Goal: Task Accomplishment & Management: Manage account settings

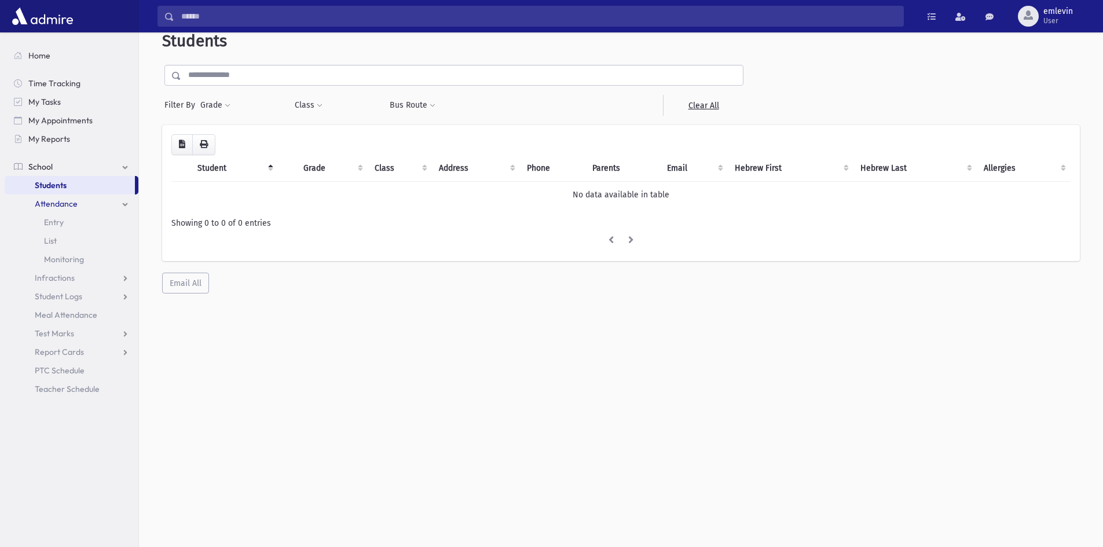
scroll to position [31, 0]
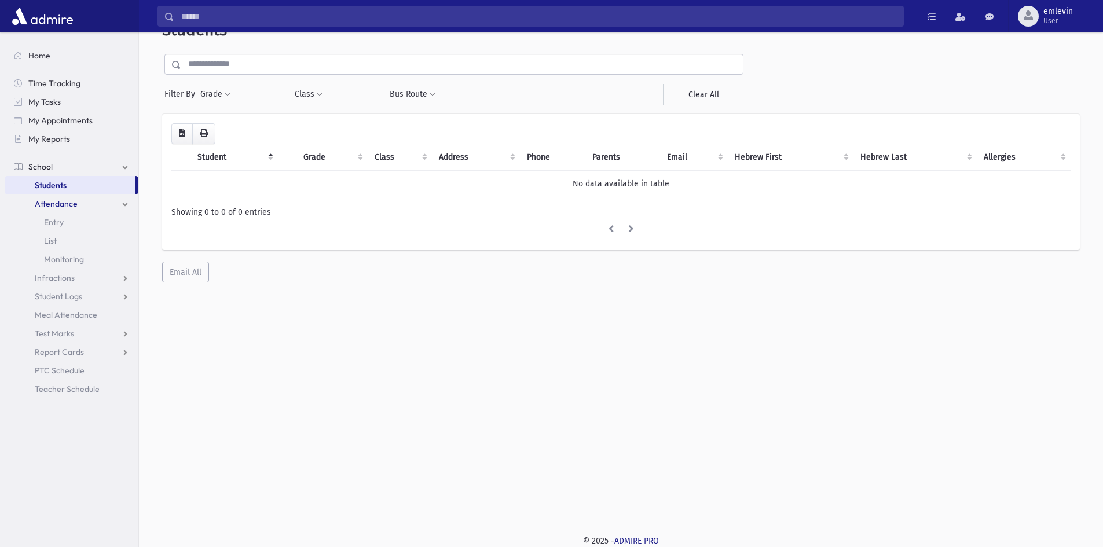
click at [67, 205] on span "Attendance" at bounding box center [56, 204] width 43 height 10
click at [232, 64] on input "text" at bounding box center [461, 64] width 561 height 21
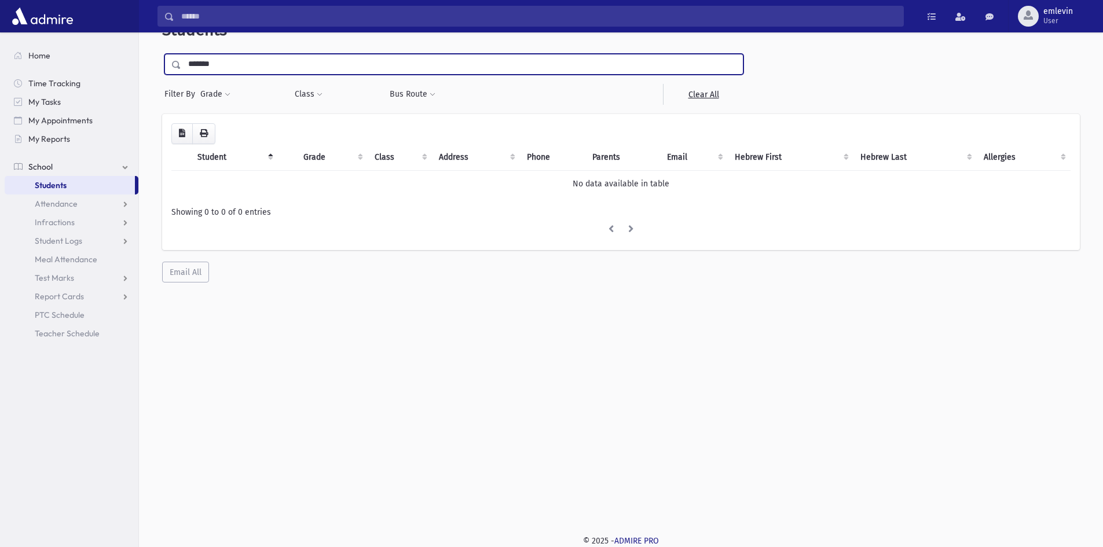
type input "********"
click at [162, 54] on input "submit" at bounding box center [178, 62] width 32 height 16
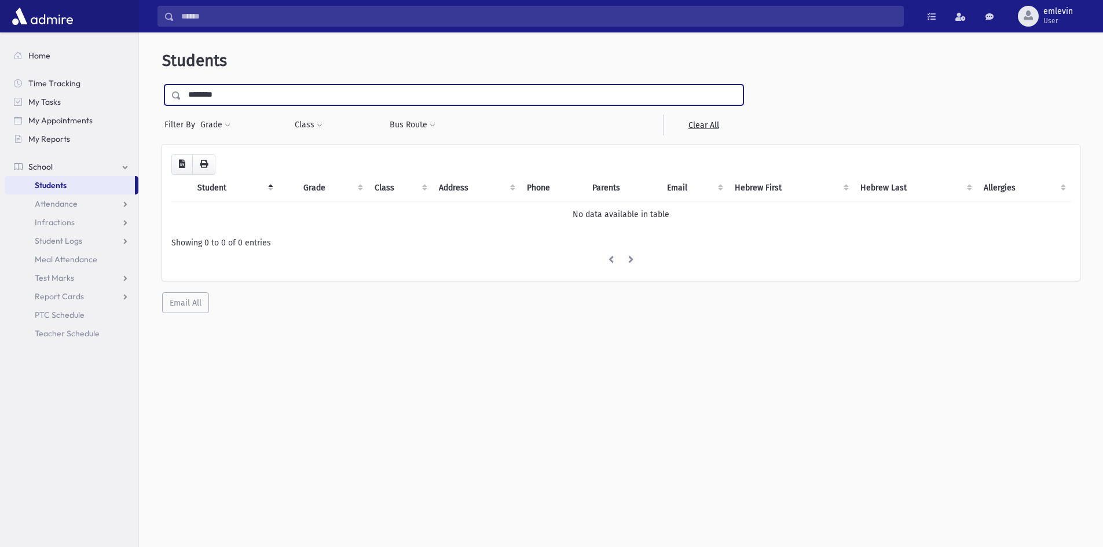
click at [280, 90] on input "********" at bounding box center [461, 94] width 561 height 21
click at [162, 84] on input "submit" at bounding box center [178, 92] width 32 height 16
click at [260, 94] on input "********" at bounding box center [461, 94] width 561 height 21
type input "*"
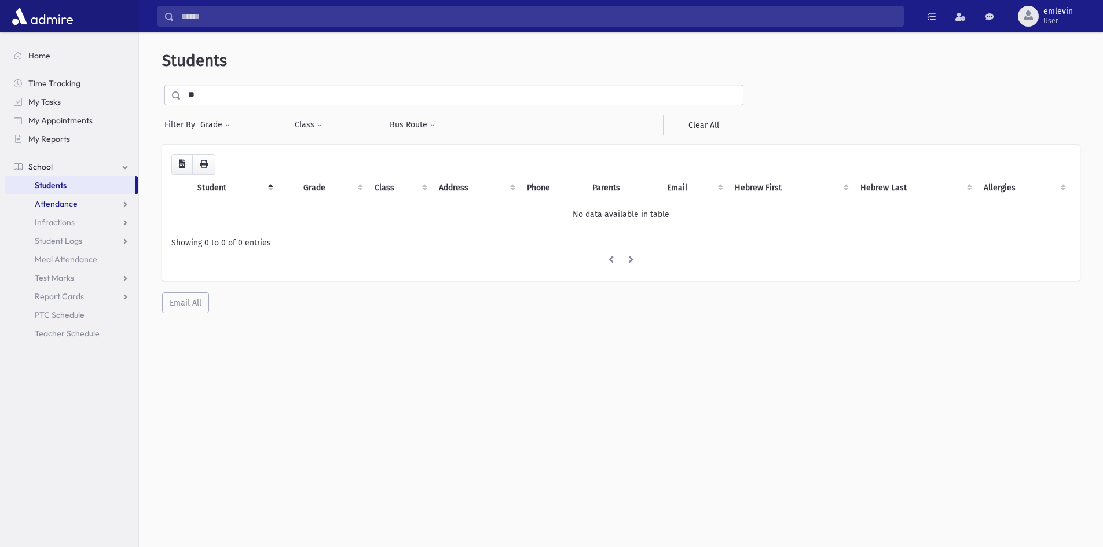
click at [55, 203] on span "Attendance" at bounding box center [56, 204] width 43 height 10
click at [57, 223] on span "Entry" at bounding box center [54, 222] width 20 height 10
drag, startPoint x: 233, startPoint y: 107, endPoint x: 218, endPoint y: 101, distance: 15.8
click at [218, 101] on div "** Filter By Grade * * * * * * * * * * Filter Class ** *** ** **** **** **** **…" at bounding box center [453, 109] width 583 height 51
click at [215, 98] on input "**" at bounding box center [461, 94] width 561 height 21
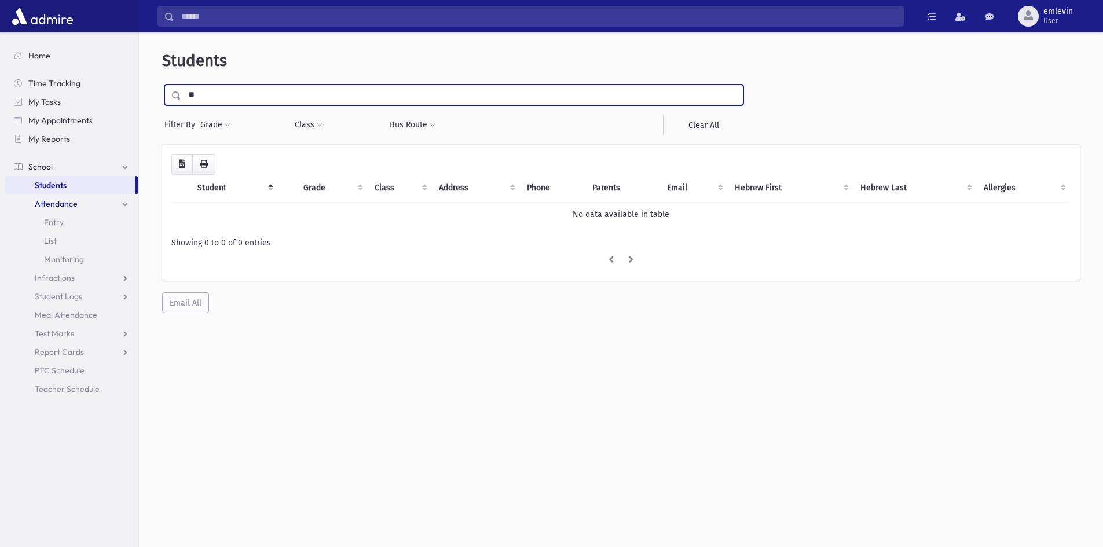
type input "*"
click at [70, 214] on link "Entry" at bounding box center [72, 222] width 134 height 19
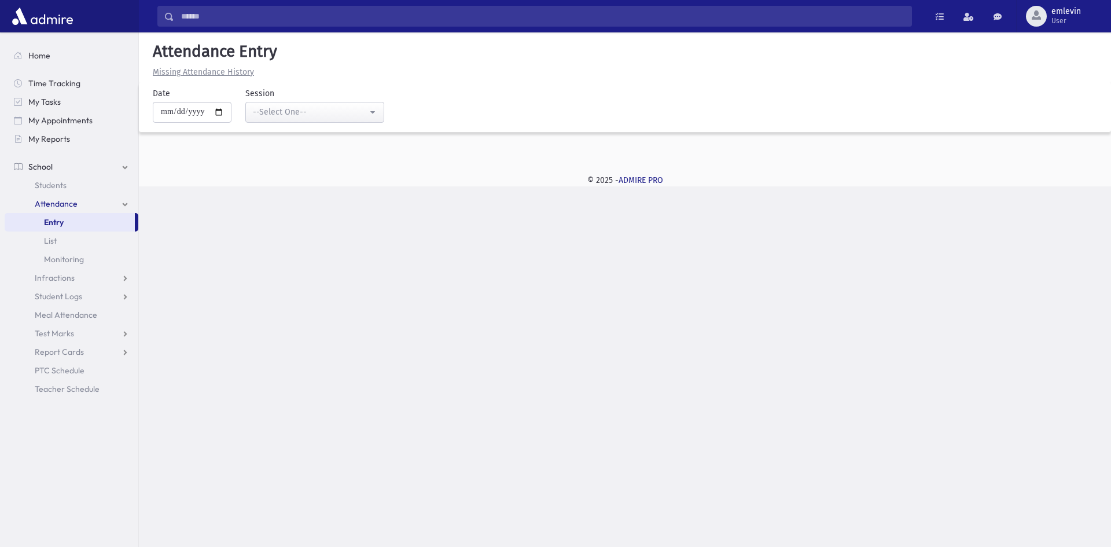
click at [61, 200] on span "Attendance" at bounding box center [56, 204] width 43 height 10
click at [59, 207] on span "Attendance" at bounding box center [56, 204] width 43 height 10
click at [58, 223] on span "Entry" at bounding box center [54, 222] width 20 height 10
click at [85, 222] on link "Entry" at bounding box center [70, 222] width 130 height 19
click at [55, 204] on span "Attendance" at bounding box center [56, 204] width 43 height 10
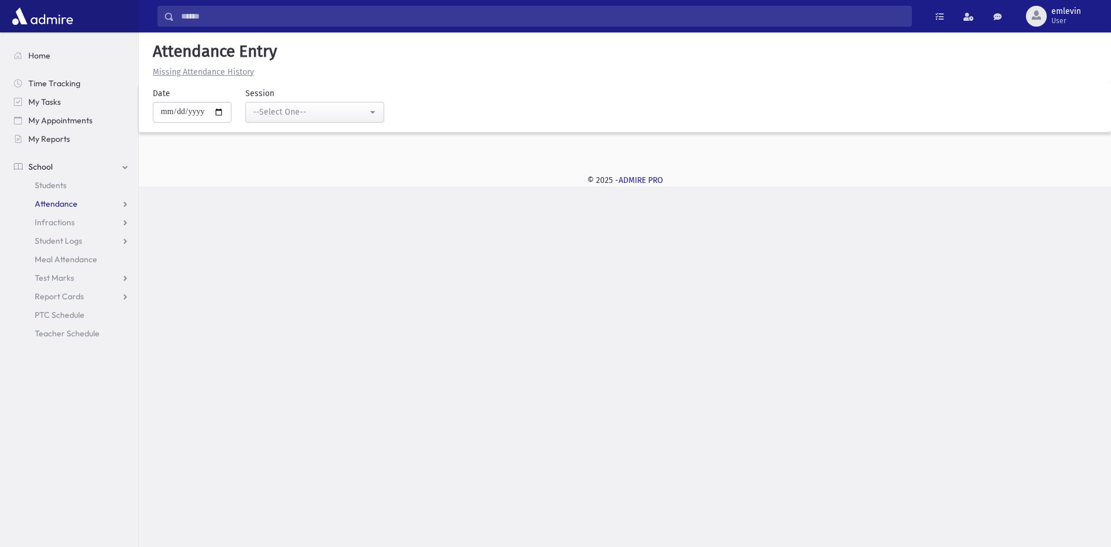
click at [56, 203] on span "Attendance" at bounding box center [56, 204] width 43 height 10
click at [52, 220] on span "Entry" at bounding box center [54, 222] width 20 height 10
click at [307, 117] on div "--Select One--" at bounding box center [310, 112] width 115 height 12
click at [290, 229] on div "Search Results Students" at bounding box center [555, 273] width 1111 height 547
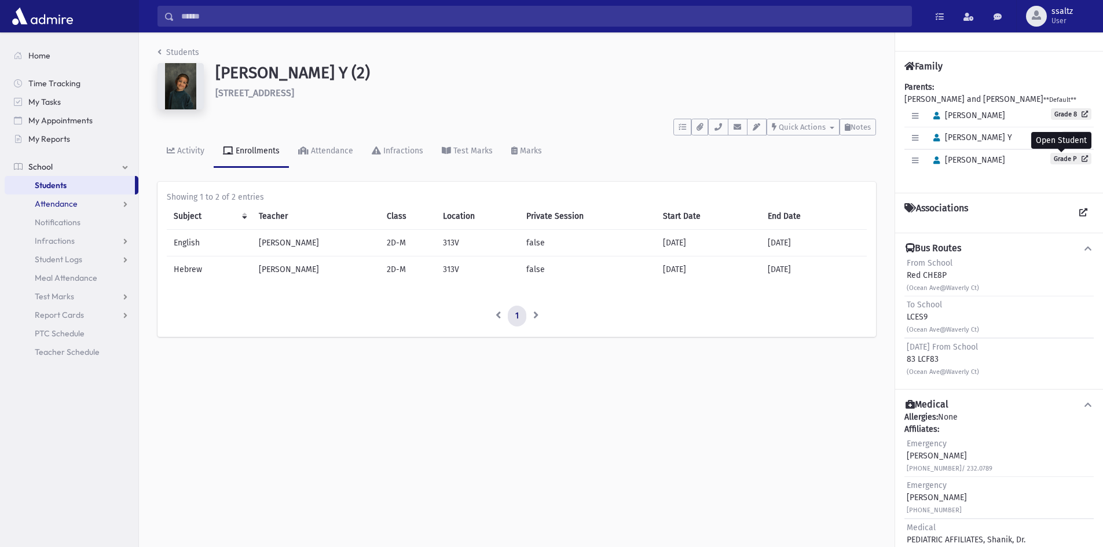
click at [90, 196] on link "Attendance" at bounding box center [72, 203] width 134 height 19
click at [63, 218] on span "Entry" at bounding box center [54, 222] width 20 height 10
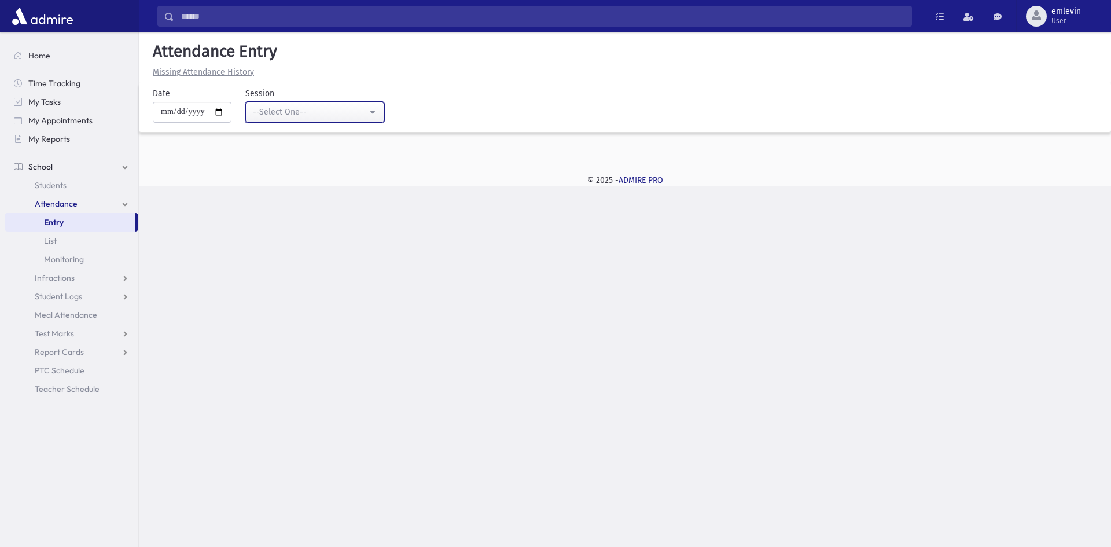
click at [307, 110] on div "--Select One--" at bounding box center [310, 112] width 115 height 12
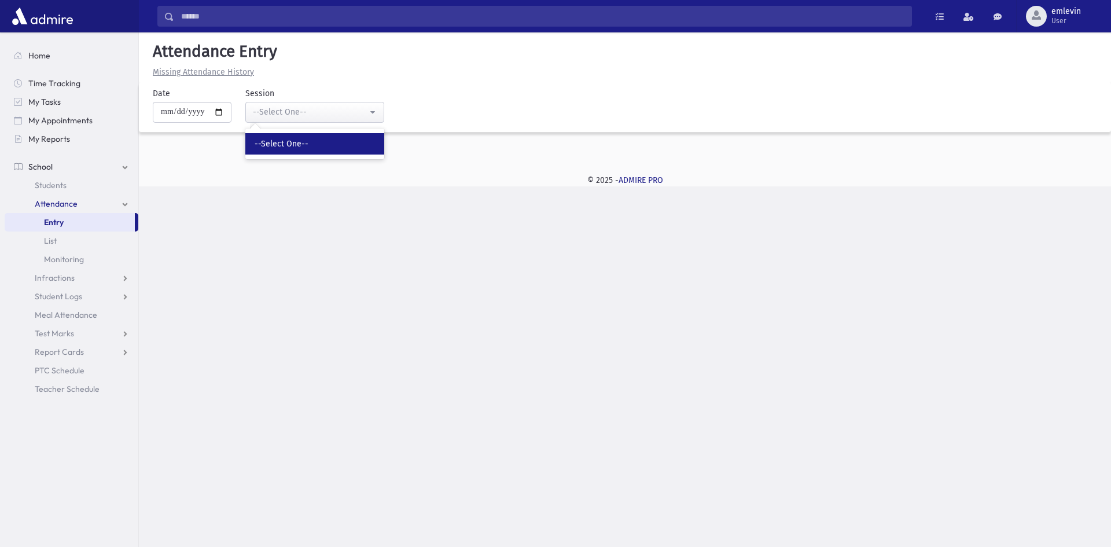
click at [298, 148] on span "--Select One--" at bounding box center [282, 144] width 54 height 12
click at [181, 73] on u "Missing Attendance History" at bounding box center [203, 72] width 101 height 10
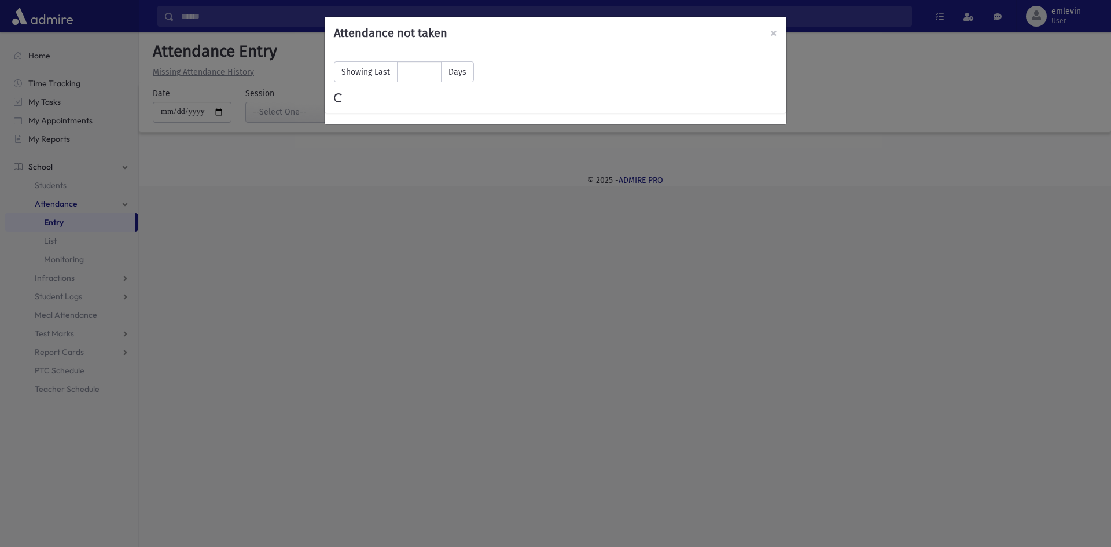
click at [767, 30] on h5 "Attendance not taken" at bounding box center [555, 33] width 443 height 14
click at [769, 31] on h5 "Attendance not taken" at bounding box center [555, 33] width 443 height 14
click at [774, 33] on span "×" at bounding box center [773, 33] width 7 height 16
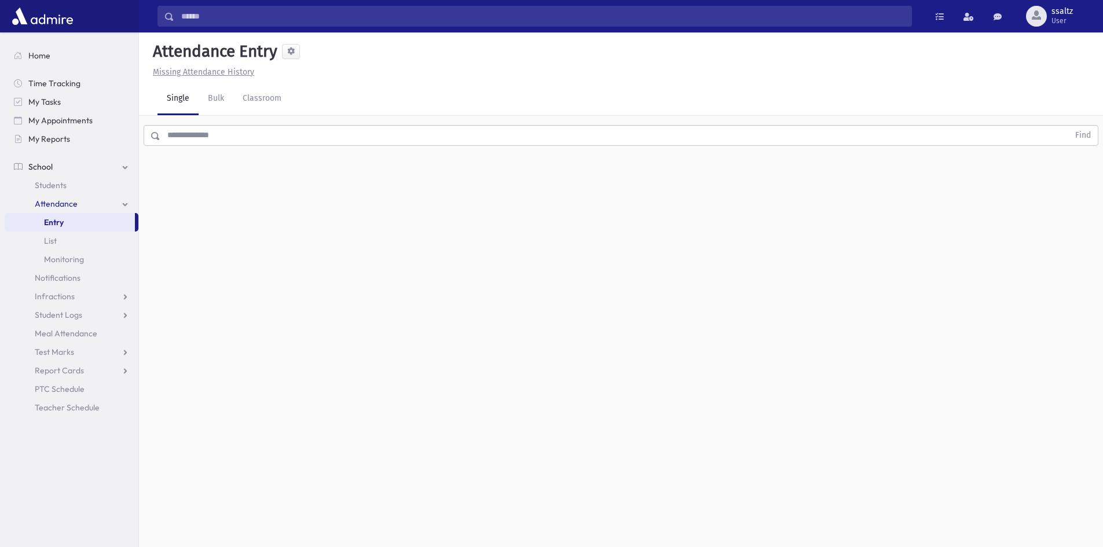
click at [166, 139] on input "text" at bounding box center [614, 135] width 908 height 21
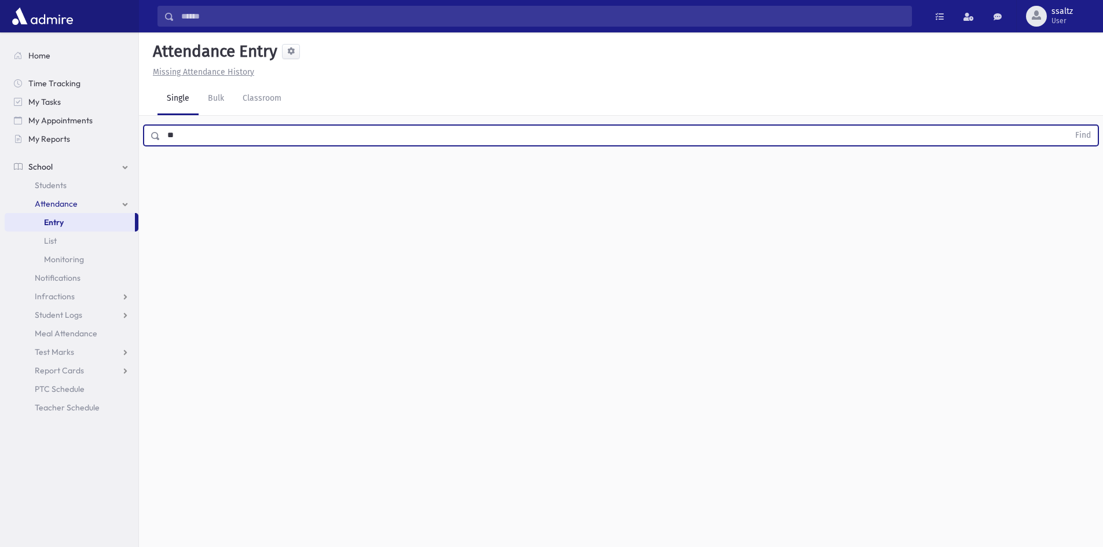
type input "*"
click at [1068, 126] on button "Find" at bounding box center [1083, 136] width 30 height 20
type input "*"
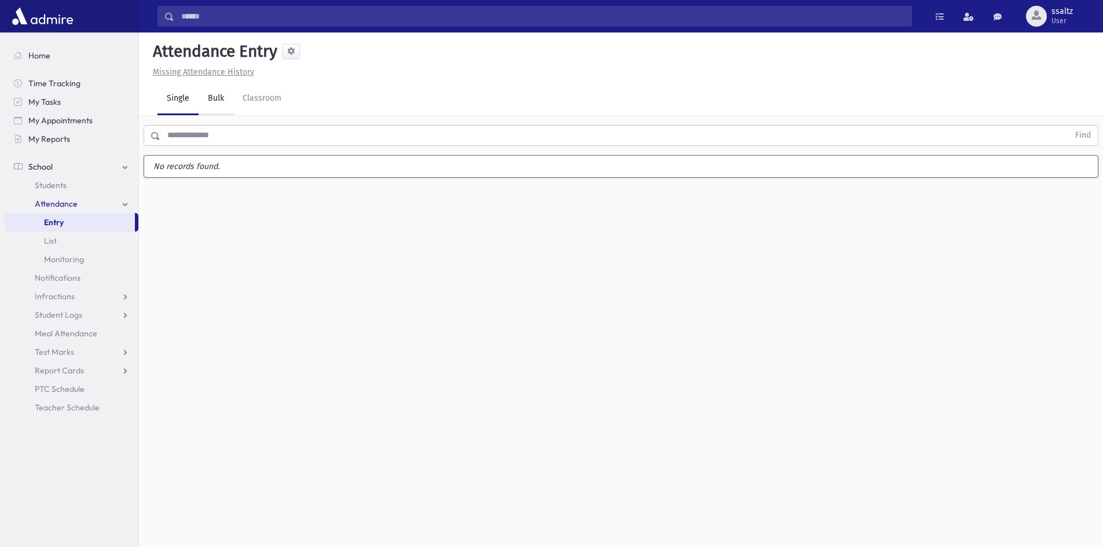
click at [212, 99] on link "Bulk" at bounding box center [216, 99] width 35 height 32
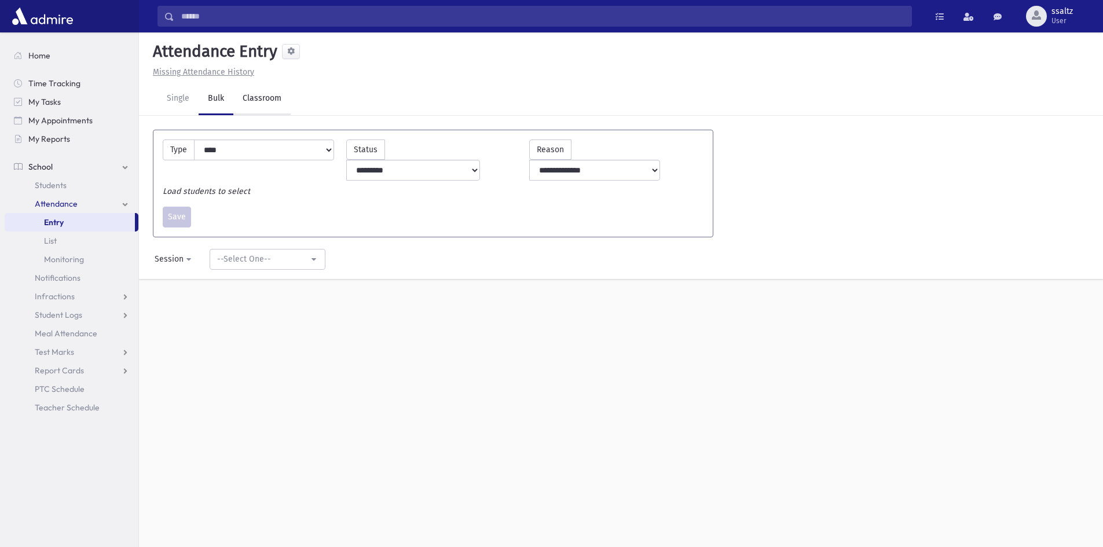
click at [261, 95] on link "Classroom" at bounding box center [261, 99] width 57 height 32
click at [173, 95] on link "Single" at bounding box center [177, 99] width 41 height 32
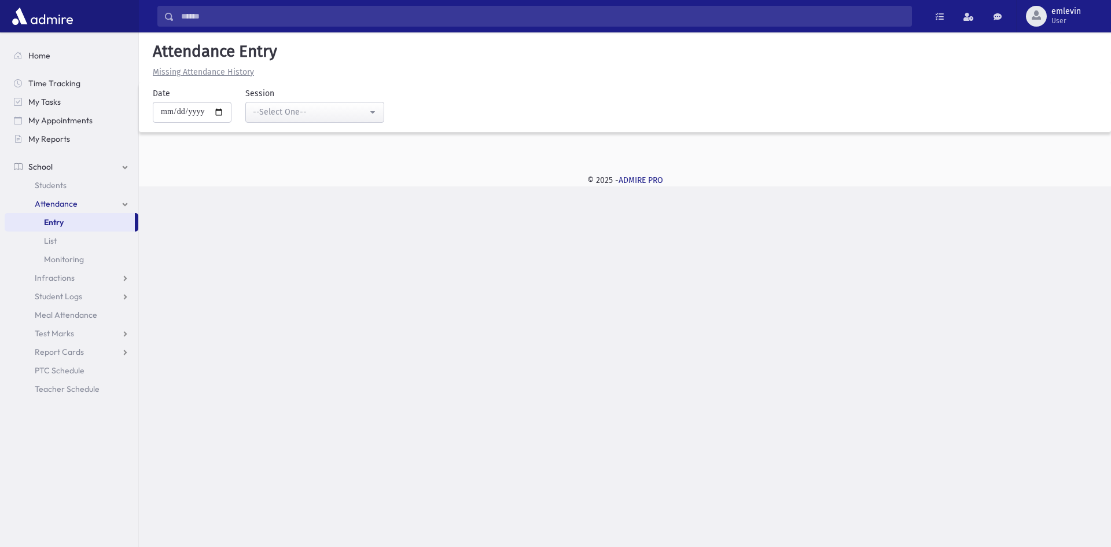
click at [242, 72] on u "Missing Attendance History" at bounding box center [203, 72] width 101 height 10
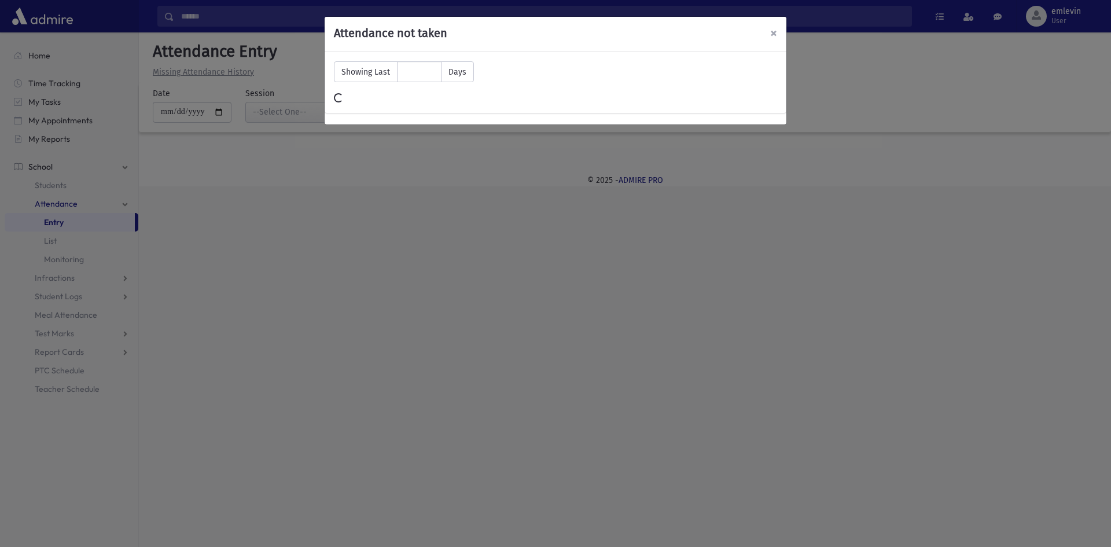
click at [775, 32] on span "×" at bounding box center [773, 33] width 7 height 16
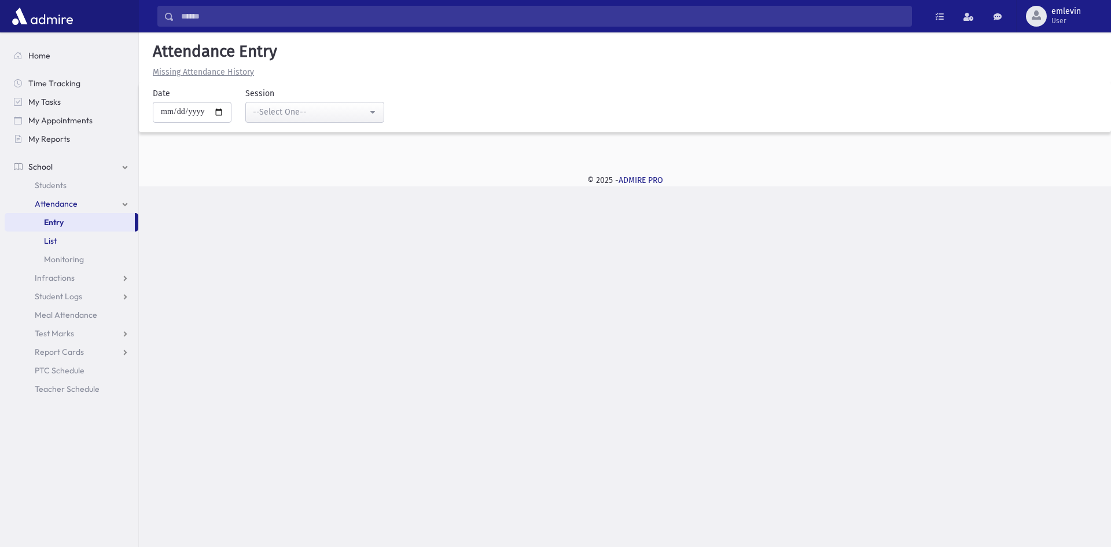
click at [72, 240] on link "List" at bounding box center [72, 241] width 134 height 19
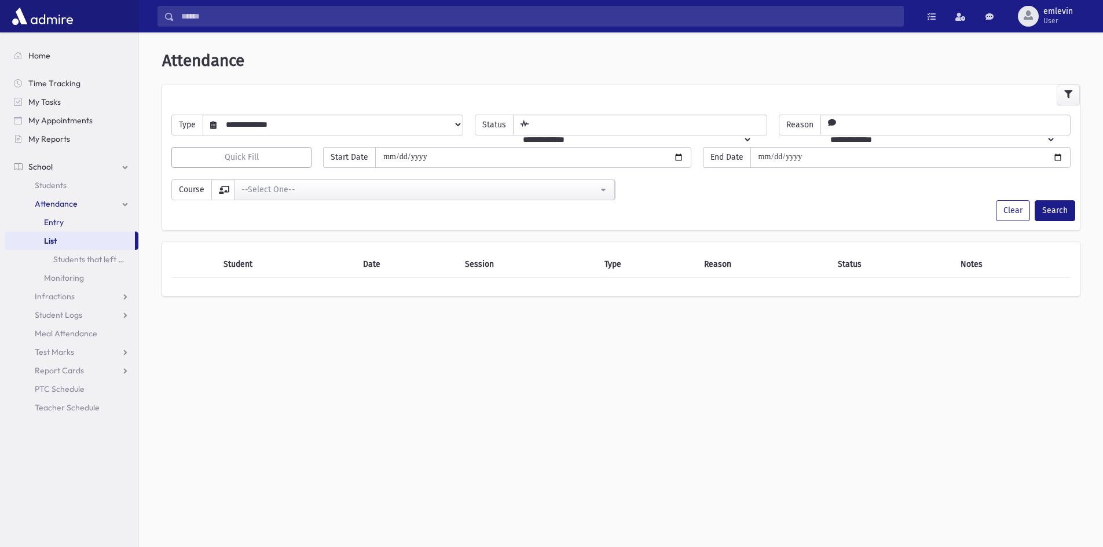
click at [64, 222] on link "Entry" at bounding box center [72, 222] width 134 height 19
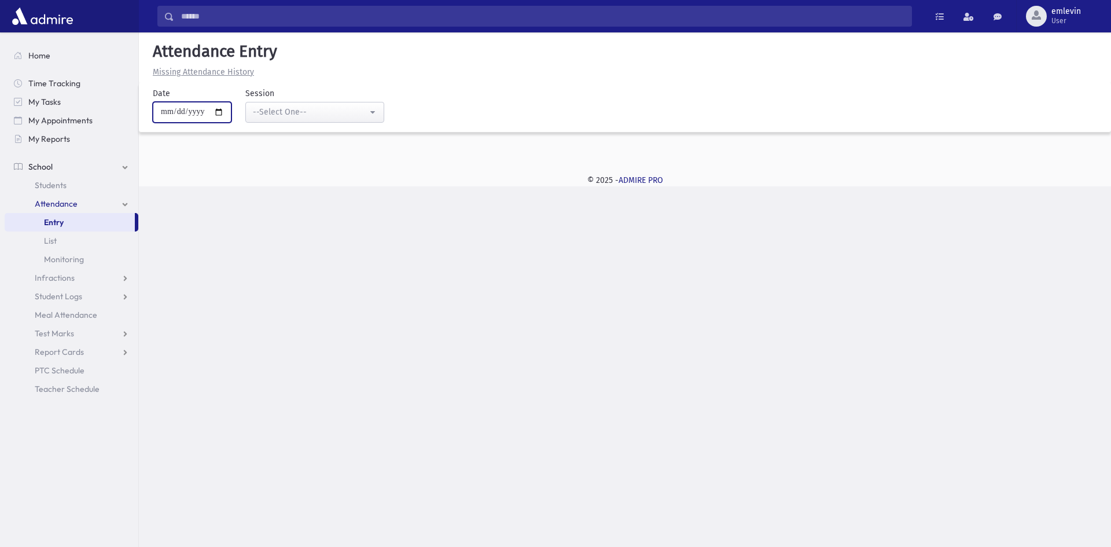
click at [226, 108] on input "**********" at bounding box center [192, 112] width 79 height 21
click at [223, 116] on input "date" at bounding box center [192, 112] width 79 height 21
type input "**********"
click at [341, 122] on button "--Select One--" at bounding box center [314, 112] width 139 height 21
click at [269, 145] on span "--Select One--" at bounding box center [282, 144] width 54 height 12
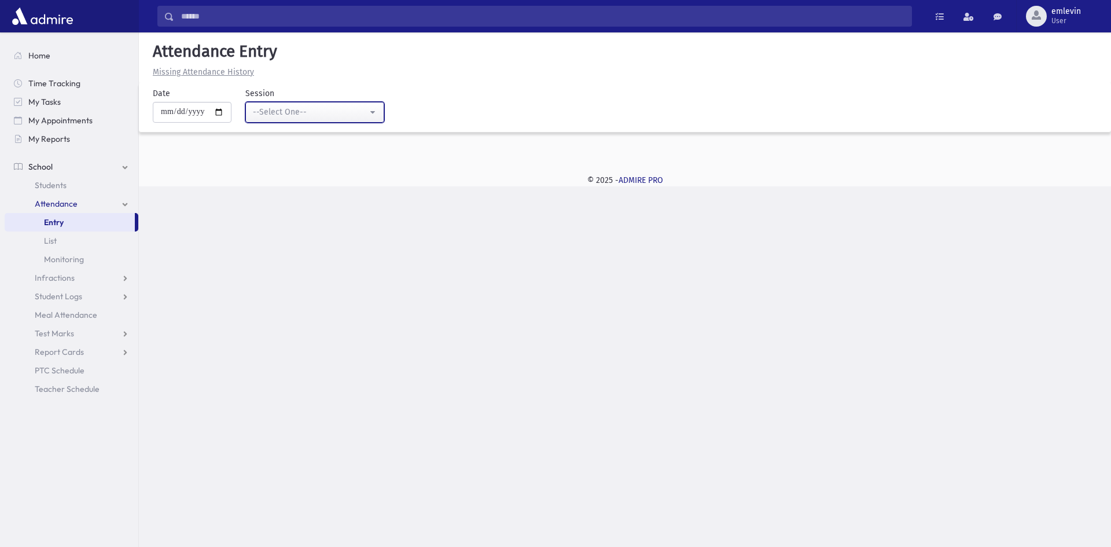
click at [322, 117] on div "--Select One--" at bounding box center [310, 112] width 115 height 12
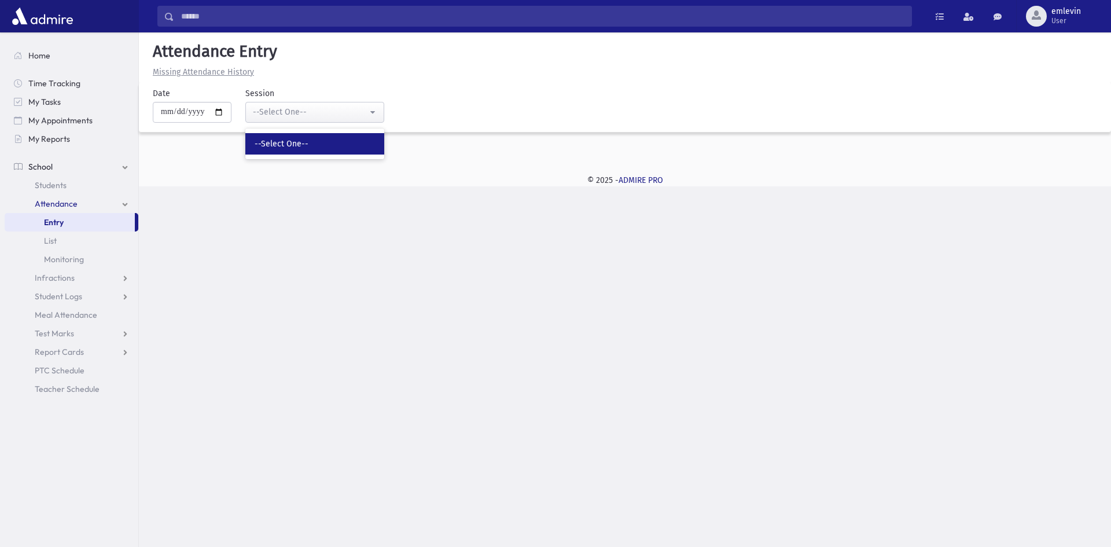
click at [60, 202] on span "Attendance" at bounding box center [56, 204] width 43 height 10
click at [64, 221] on span "Entry" at bounding box center [54, 222] width 20 height 10
click at [58, 185] on span "Students" at bounding box center [51, 185] width 32 height 10
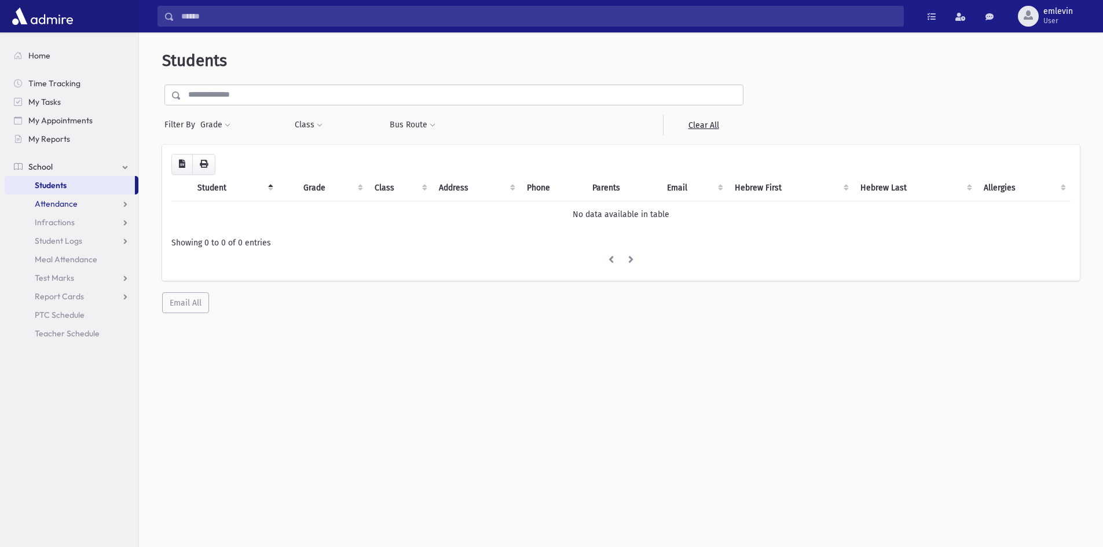
click at [63, 204] on span "Attendance" at bounding box center [56, 204] width 43 height 10
click at [63, 222] on span "Entry" at bounding box center [54, 222] width 20 height 10
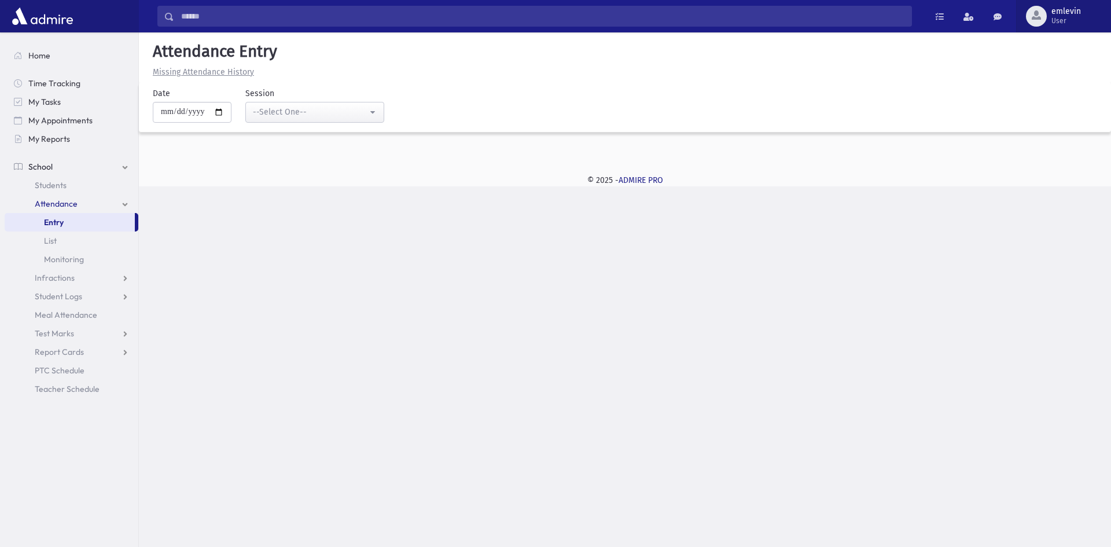
click at [1056, 23] on span "User" at bounding box center [1067, 20] width 30 height 9
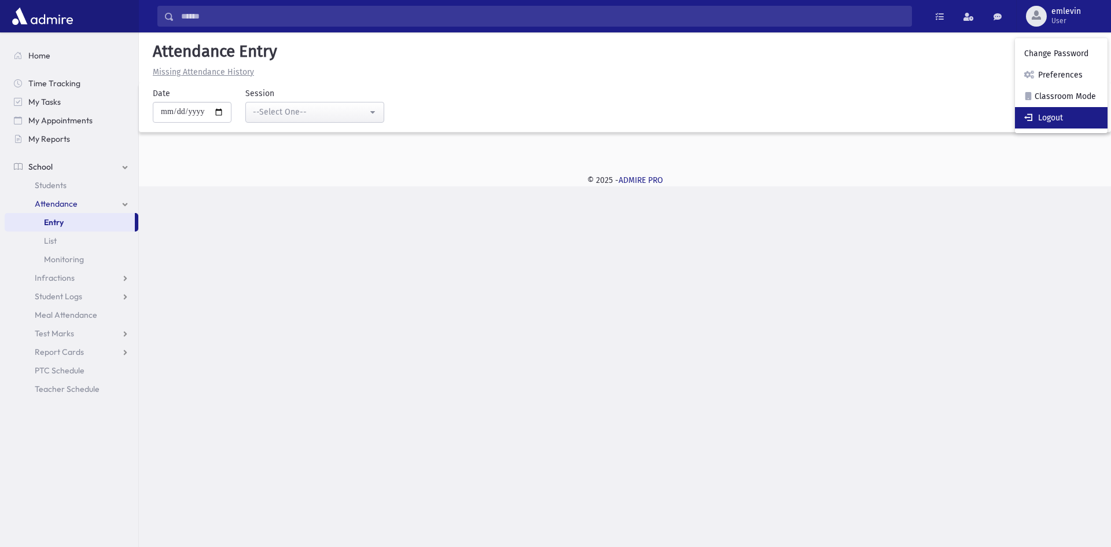
click at [1056, 114] on link "Logout" at bounding box center [1061, 117] width 93 height 21
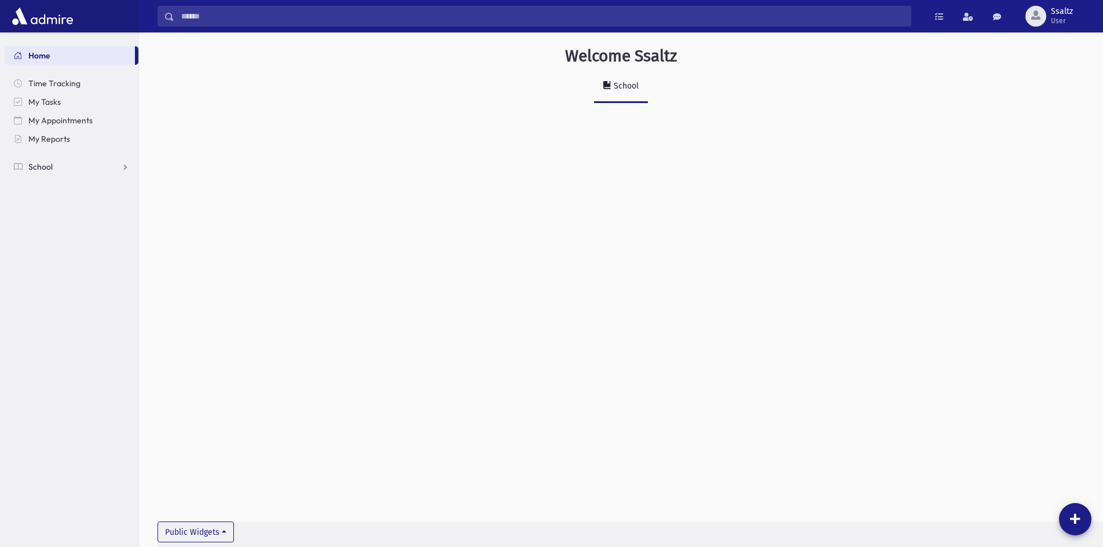
click at [87, 174] on link "School" at bounding box center [72, 166] width 134 height 19
click at [69, 206] on span "Attendance" at bounding box center [56, 204] width 43 height 10
click at [65, 220] on link "Entry" at bounding box center [72, 222] width 134 height 19
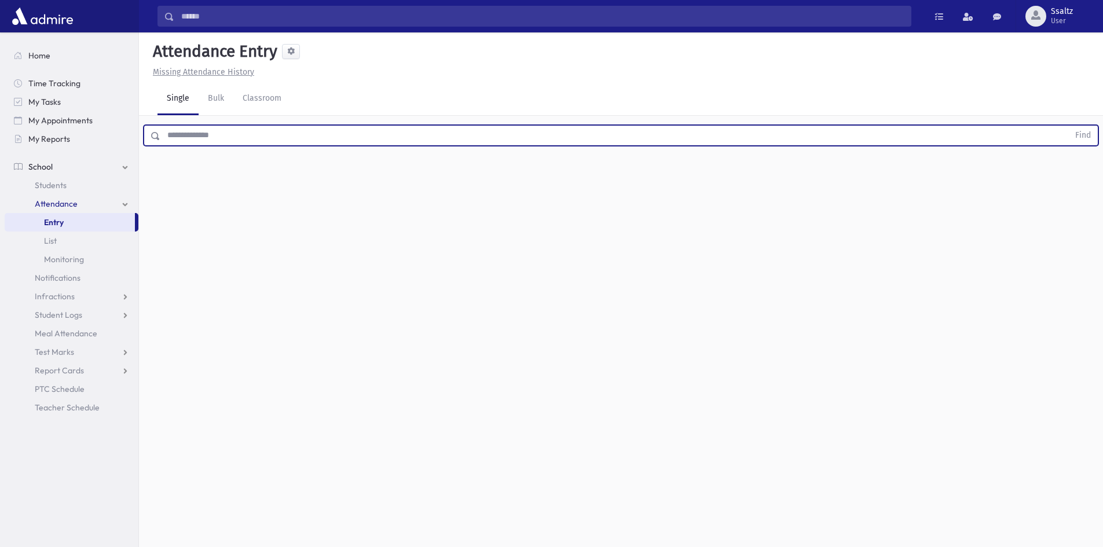
click at [311, 136] on input "text" at bounding box center [614, 135] width 908 height 21
type input "*******"
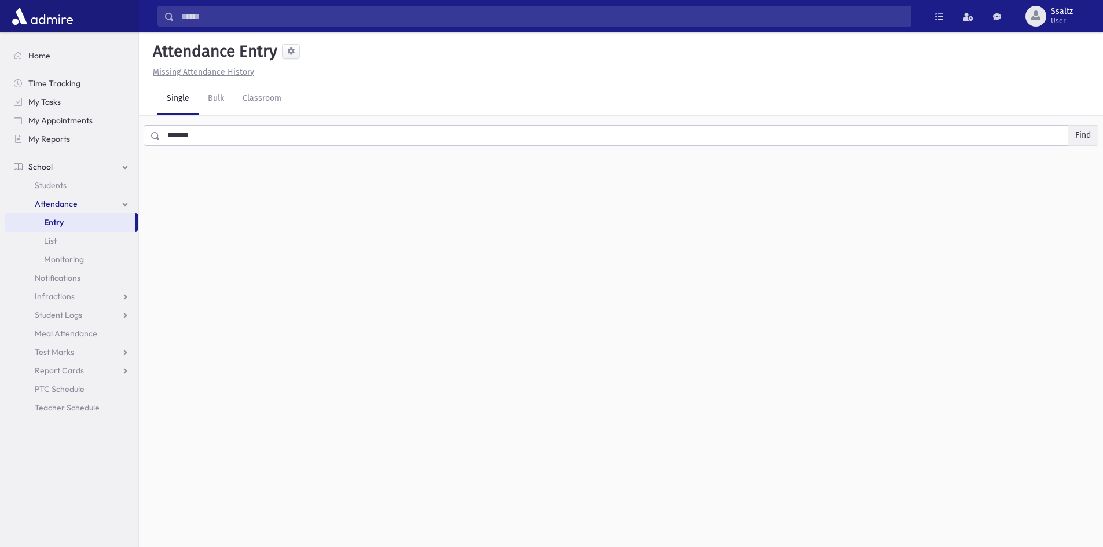
click at [1079, 136] on button "Find" at bounding box center [1083, 136] width 30 height 20
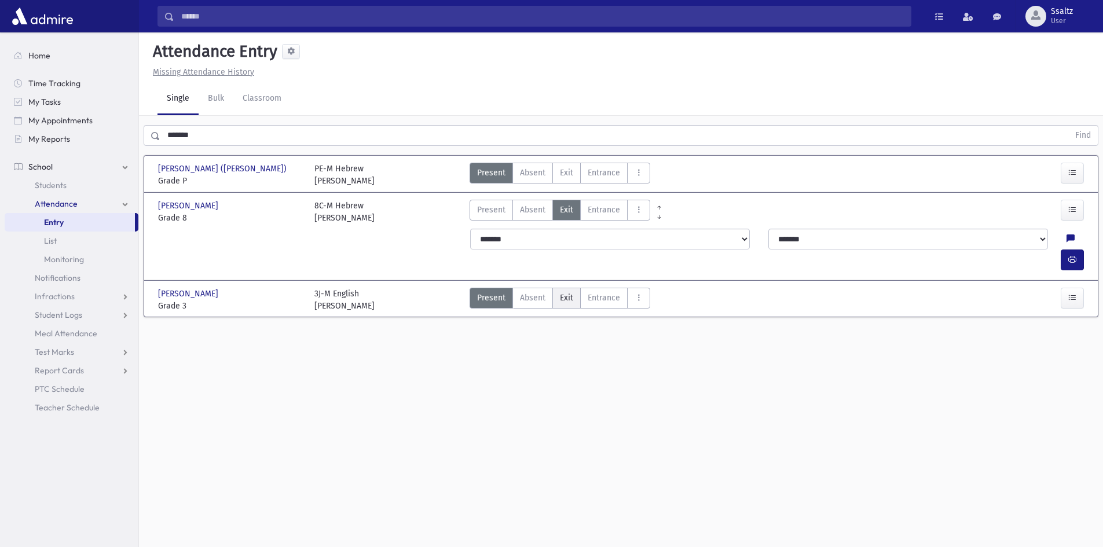
click at [564, 292] on span "Exit" at bounding box center [566, 298] width 13 height 12
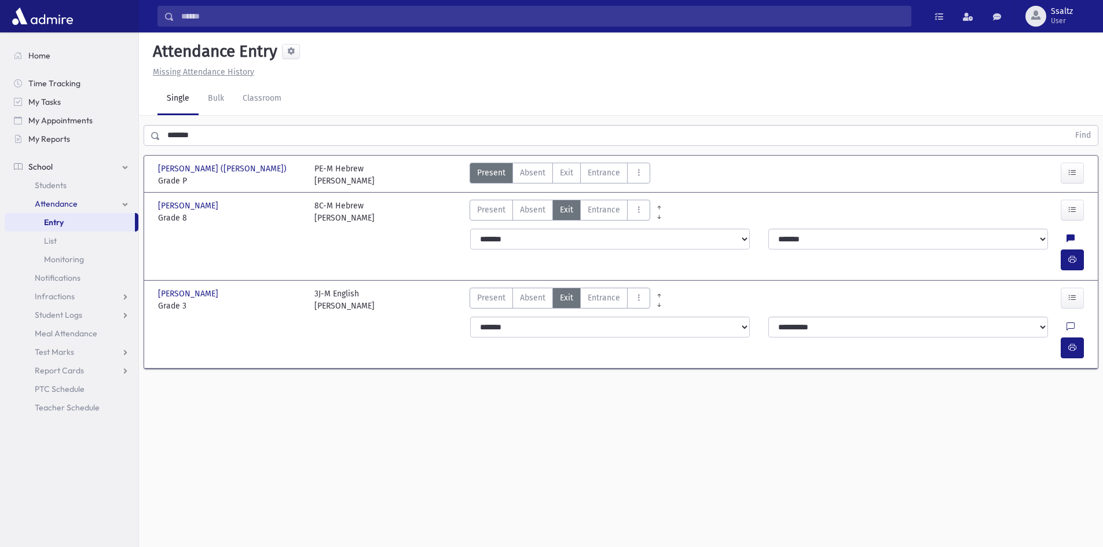
click at [1066, 322] on icon at bounding box center [1070, 327] width 8 height 10
click at [1002, 365] on textarea "Note" at bounding box center [1019, 365] width 135 height 45
type textarea "****"
click at [1079, 417] on button "Save" at bounding box center [1071, 407] width 33 height 21
click at [1078, 337] on button "button" at bounding box center [1071, 347] width 23 height 21
